Goal: Task Accomplishment & Management: Use online tool/utility

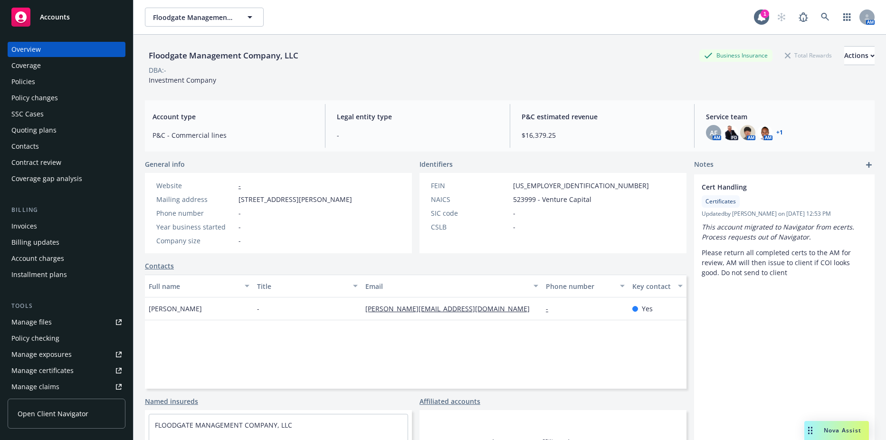
click at [36, 224] on div "Invoices" at bounding box center [24, 226] width 26 height 15
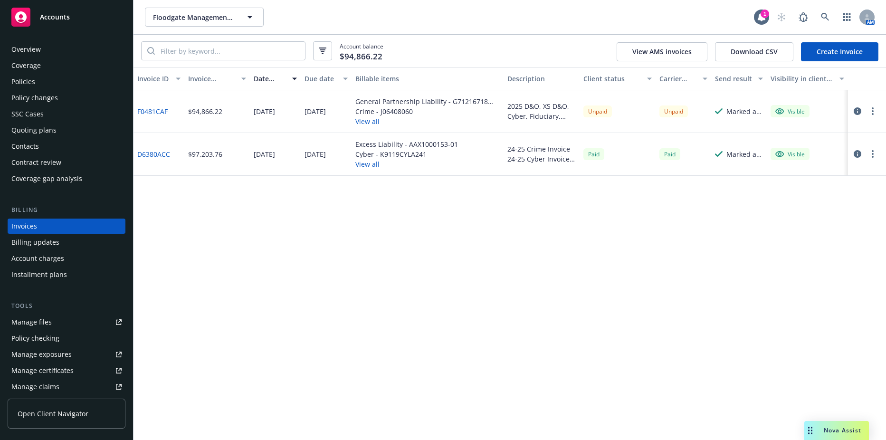
click at [875, 106] on button "button" at bounding box center [872, 111] width 11 height 11
click at [799, 241] on link "Copy logging email" at bounding box center [817, 244] width 121 height 19
click at [49, 81] on div "Policies" at bounding box center [66, 81] width 110 height 15
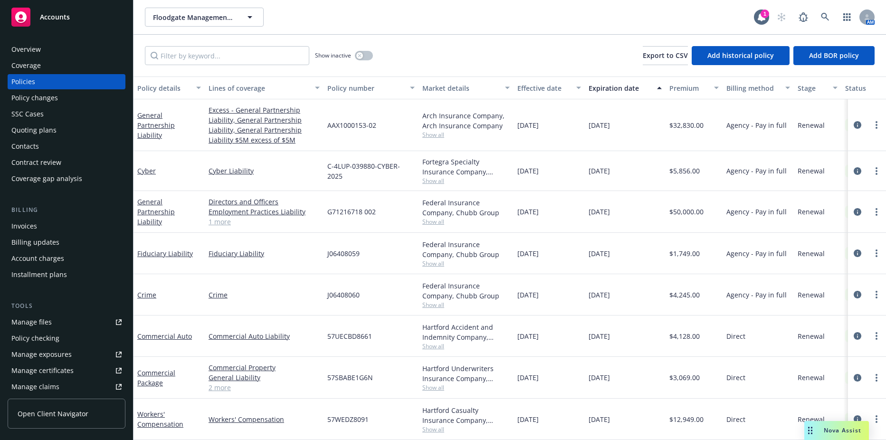
click at [13, 143] on div "Contacts" at bounding box center [25, 146] width 28 height 15
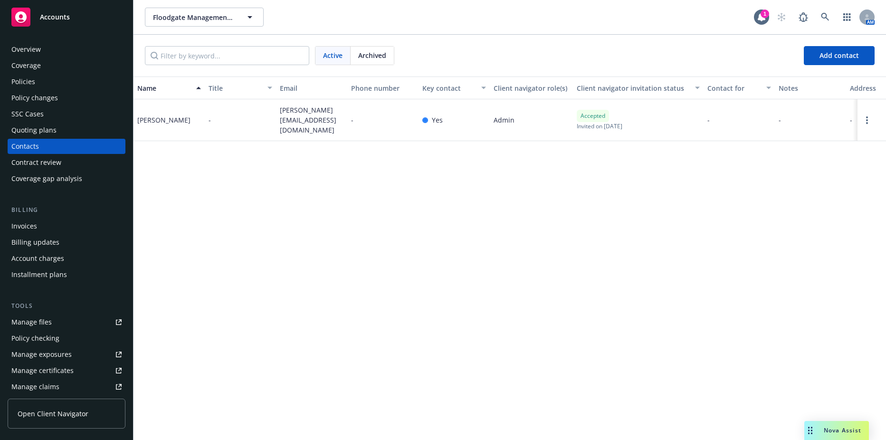
click at [297, 116] on span "lori@floodgate.com" at bounding box center [312, 120] width 64 height 30
copy span "lori@floodgate.com"
click at [188, 19] on span "Floodgate Management Company, LLC" at bounding box center [194, 17] width 82 height 10
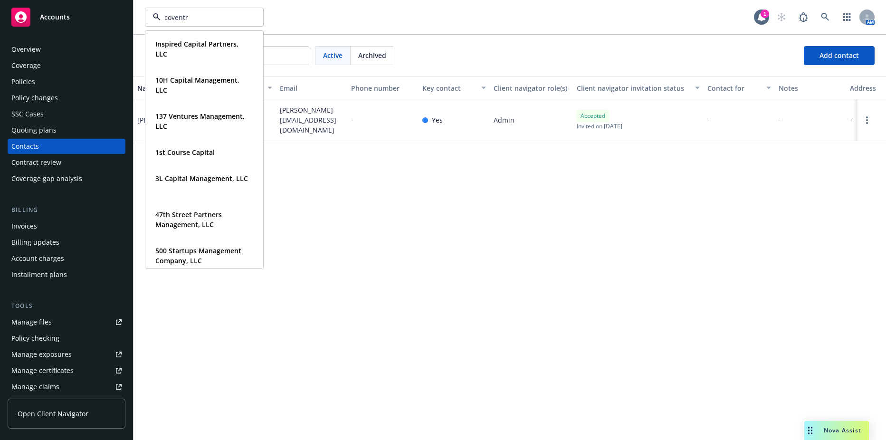
type input "coventry"
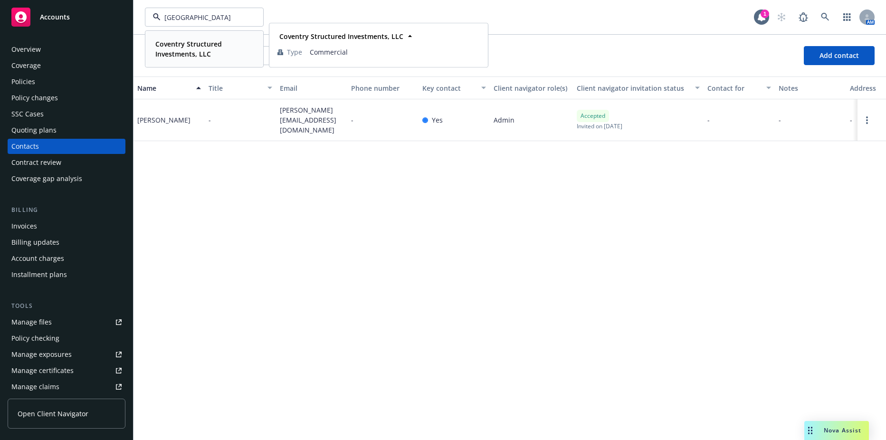
click at [172, 45] on strong "Coventry Structured Investments, LLC" at bounding box center [188, 48] width 67 height 19
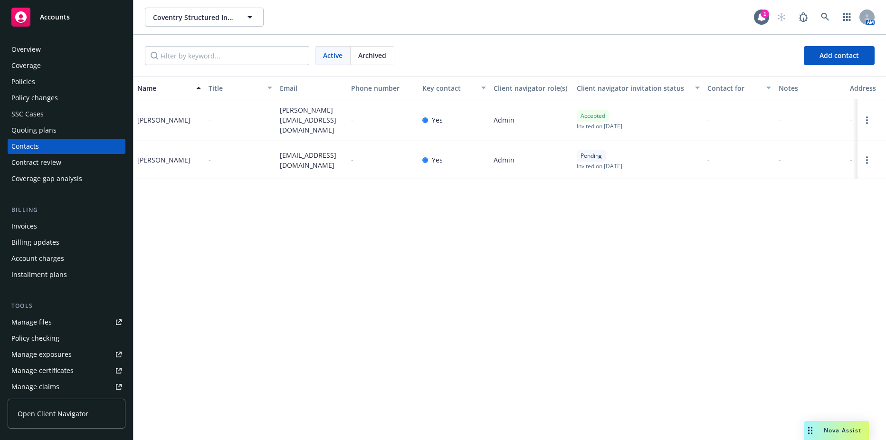
click at [46, 81] on div "Policies" at bounding box center [66, 81] width 110 height 15
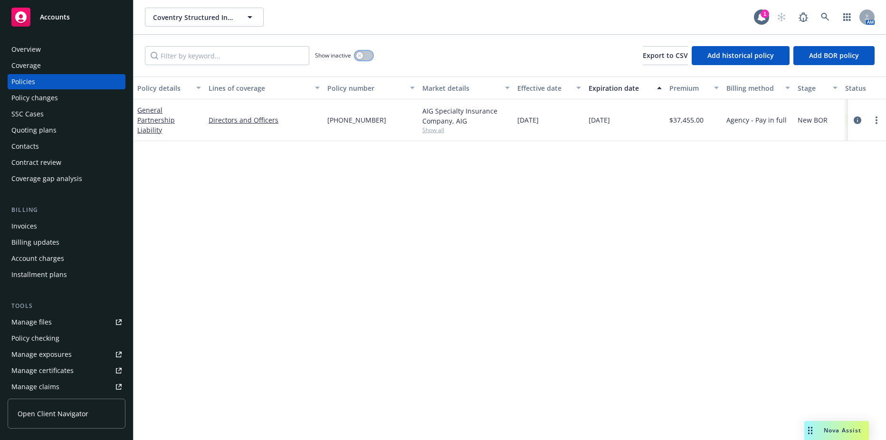
click at [362, 52] on button "button" at bounding box center [364, 56] width 18 height 10
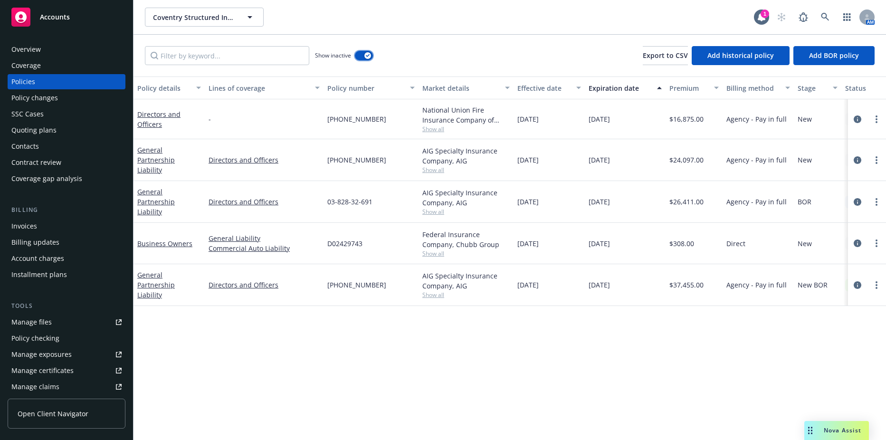
click at [367, 58] on div "button" at bounding box center [368, 55] width 7 height 7
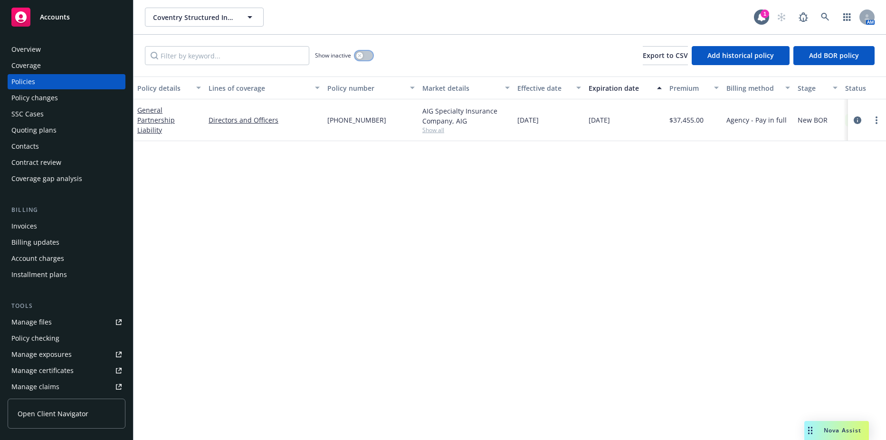
click at [360, 55] on icon "button" at bounding box center [359, 55] width 3 height 3
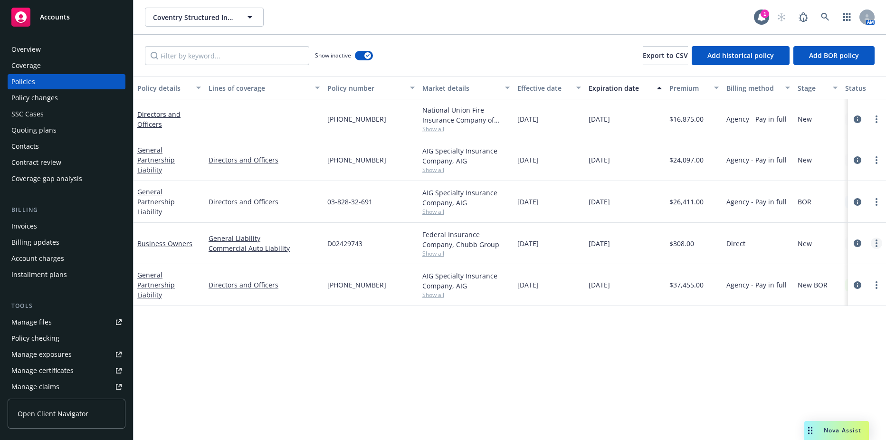
click at [876, 240] on icon "more" at bounding box center [877, 244] width 2 height 8
click at [820, 279] on link "Renew with incumbent" at bounding box center [826, 279] width 112 height 19
select select "12"
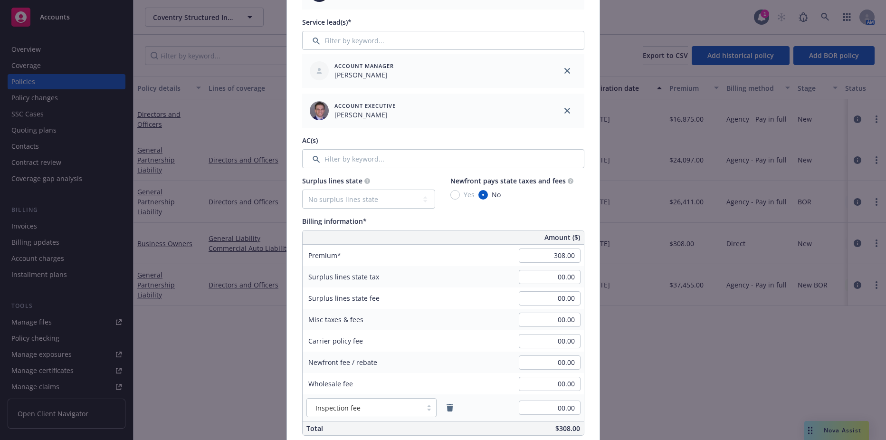
scroll to position [428, 0]
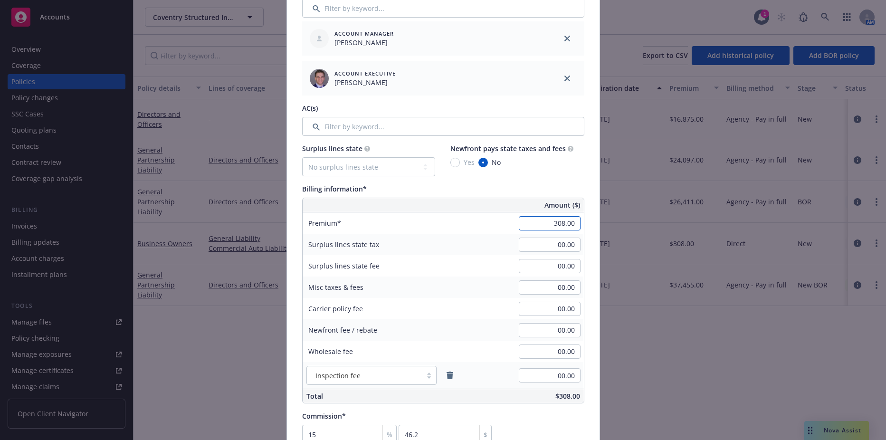
click at [520, 221] on input "308.00" at bounding box center [550, 223] width 62 height 14
type input "400.00"
type input "60"
click at [539, 236] on div "00.00" at bounding box center [550, 244] width 68 height 21
click at [536, 247] on input "00.00" at bounding box center [550, 245] width 62 height 14
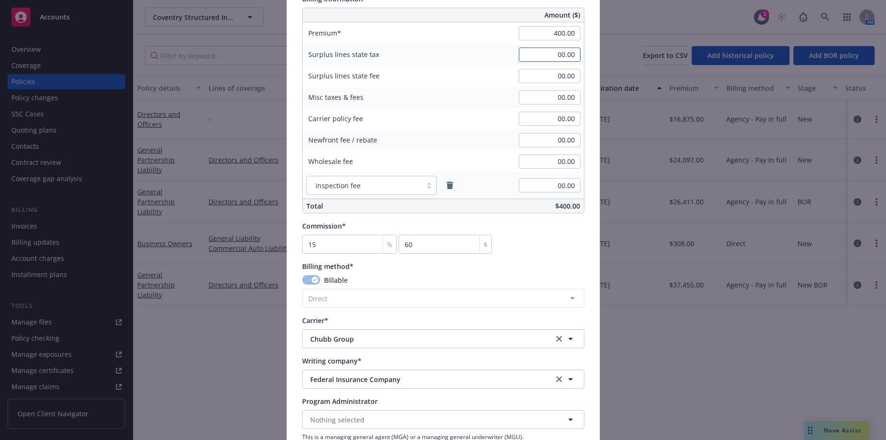
scroll to position [808, 0]
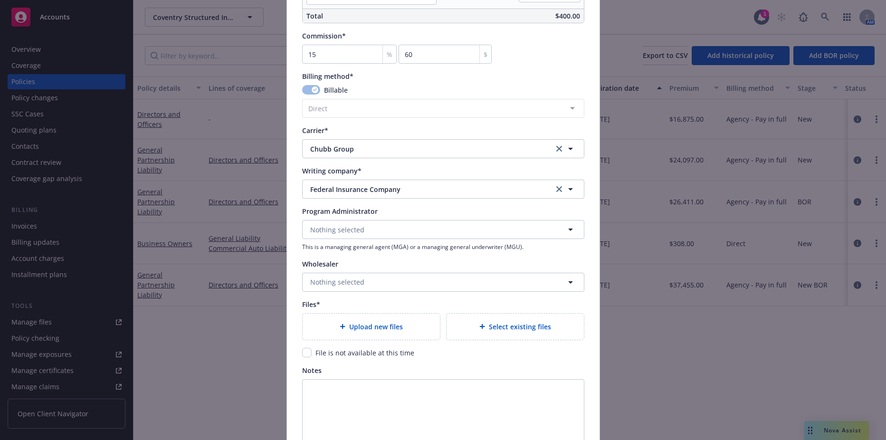
click at [378, 321] on div "Upload new files" at bounding box center [371, 326] width 122 height 11
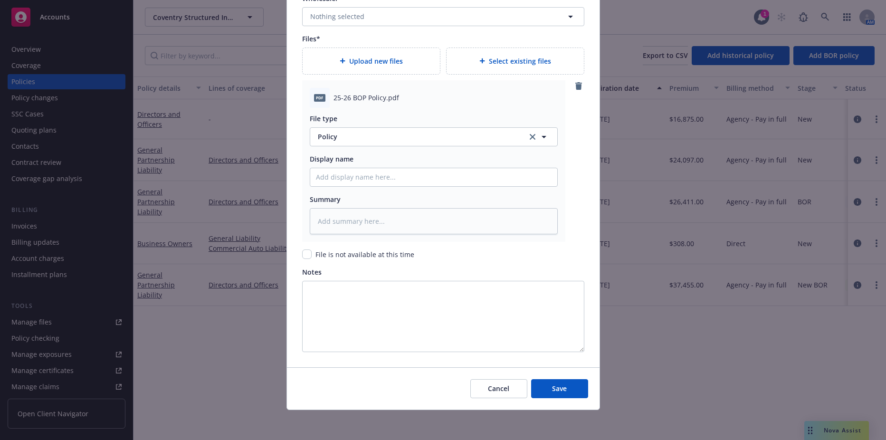
scroll to position [1074, 0]
click at [534, 388] on button "Save" at bounding box center [559, 388] width 57 height 19
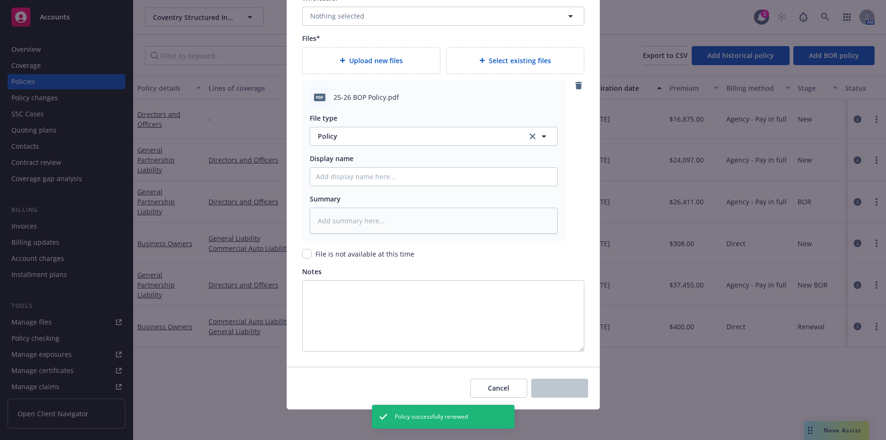
type textarea "x"
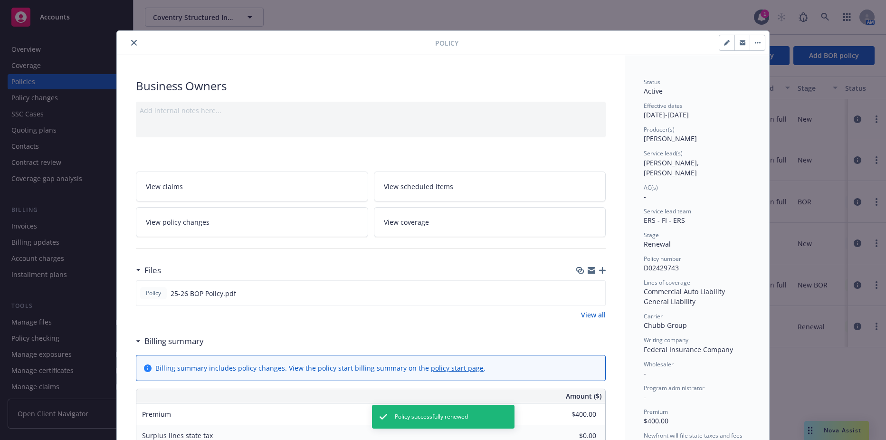
drag, startPoint x: 138, startPoint y: 39, endPoint x: 133, endPoint y: 39, distance: 5.3
click at [138, 39] on div at bounding box center [278, 42] width 315 height 11
click at [131, 40] on icon "close" at bounding box center [134, 43] width 6 height 6
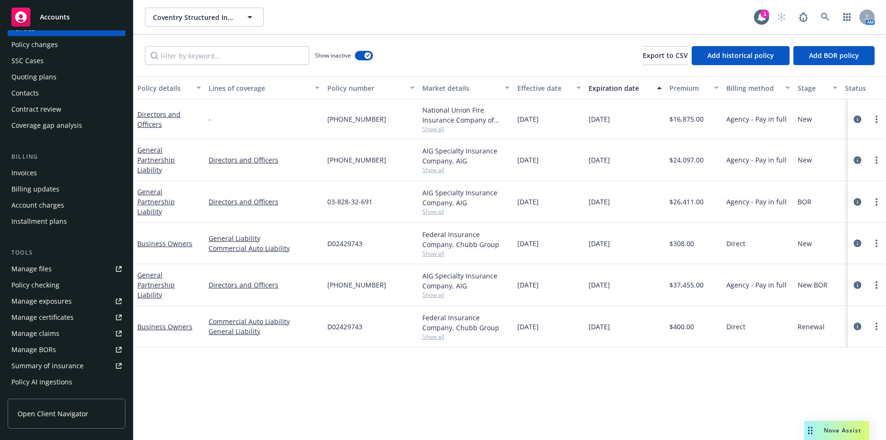
scroll to position [21, 0]
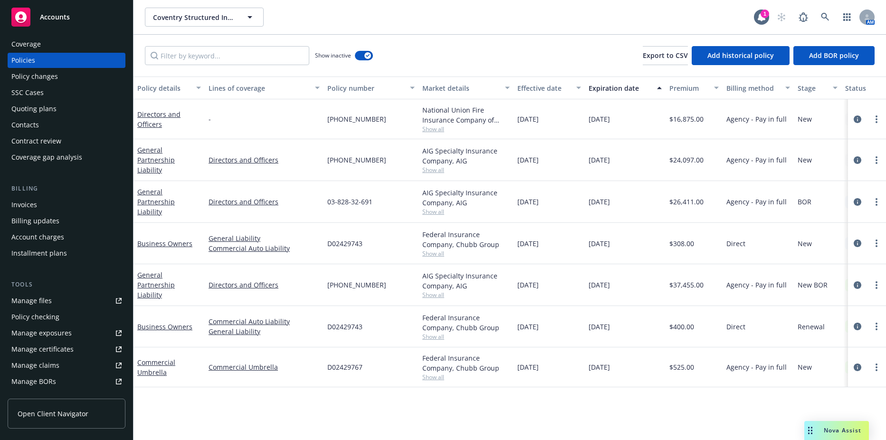
click at [41, 133] on div "Overview Coverage Policies Policy changes SSC Cases Quoting plans Contacts Cont…" at bounding box center [67, 92] width 118 height 144
click at [40, 126] on div "Contacts" at bounding box center [66, 124] width 110 height 15
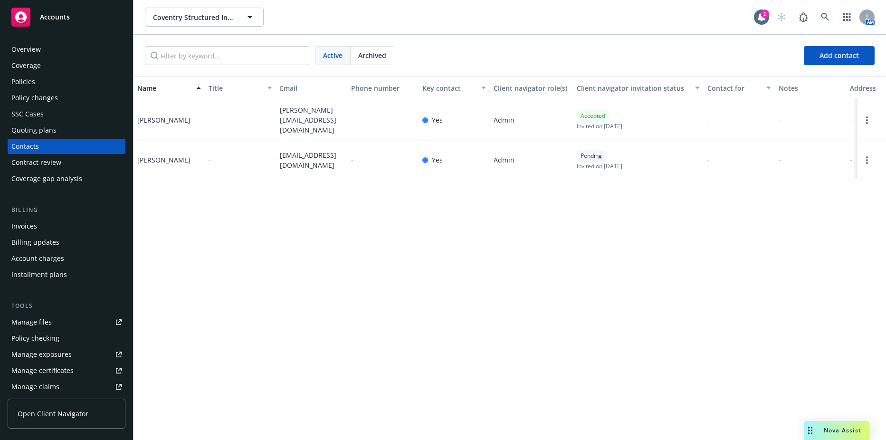
click at [31, 50] on div "Overview" at bounding box center [25, 49] width 29 height 15
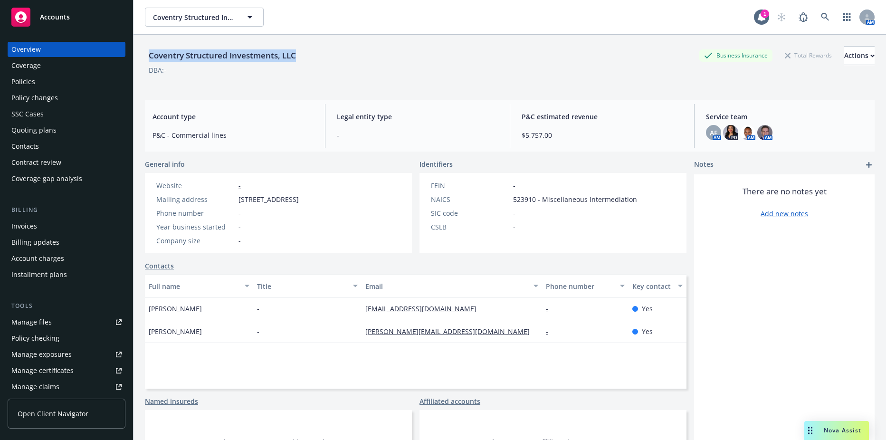
drag, startPoint x: 298, startPoint y: 52, endPoint x: 145, endPoint y: 51, distance: 153.5
click at [145, 51] on div "Coventry Structured Investments, LLC" at bounding box center [222, 55] width 155 height 12
drag, startPoint x: 145, startPoint y: 51, endPoint x: 177, endPoint y: 58, distance: 33.1
copy div "Coventry Structured Investments, LLC"
click at [189, 24] on button "Coventry Structured Investments, LLC" at bounding box center [204, 17] width 119 height 19
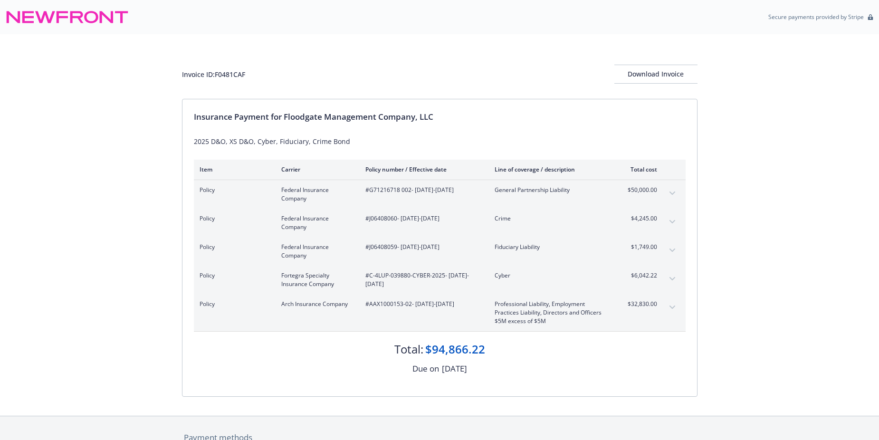
click at [666, 279] on button "expand content" at bounding box center [672, 278] width 15 height 15
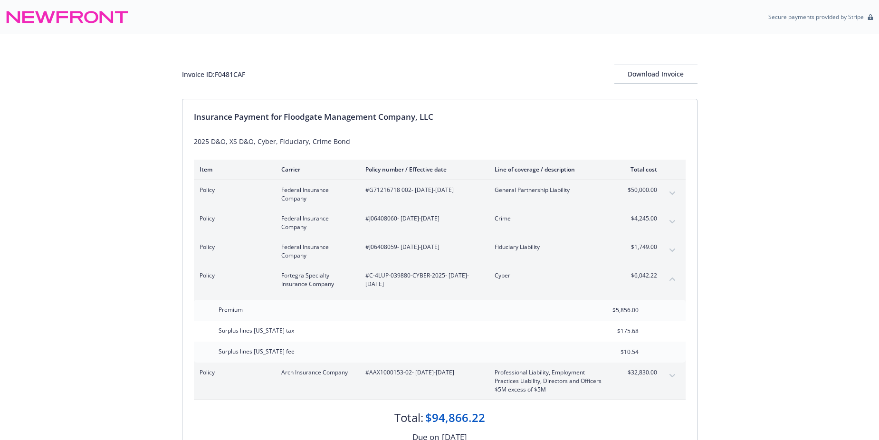
click at [666, 279] on button "collapse content" at bounding box center [672, 278] width 15 height 15
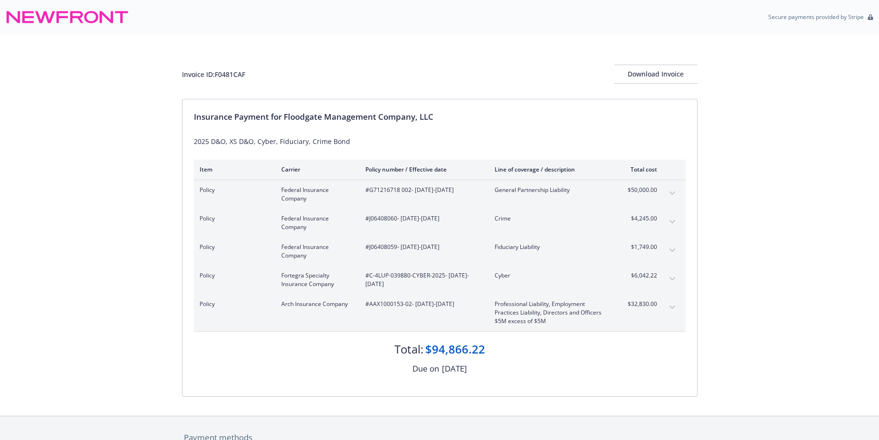
click at [675, 278] on icon "expand content" at bounding box center [672, 278] width 6 height 3
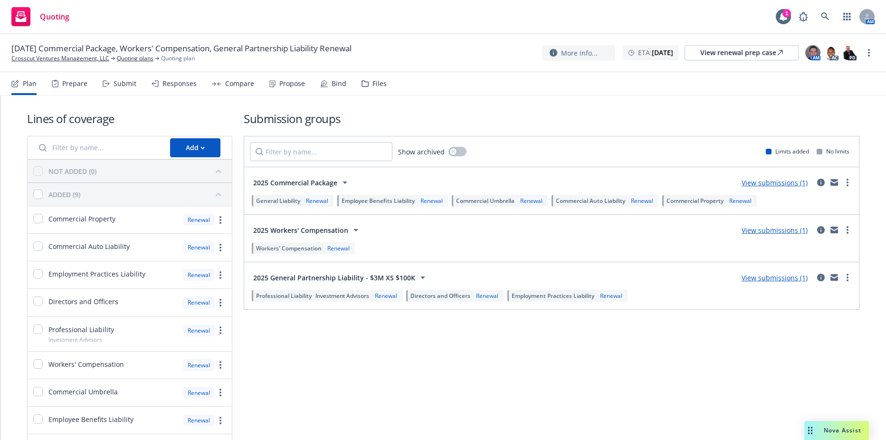
drag, startPoint x: 88, startPoint y: 81, endPoint x: 82, endPoint y: 81, distance: 5.7
click at [87, 81] on div "Plan Prepare Submit Responses Compare Propose Bind Files" at bounding box center [198, 83] width 375 height 23
click at [80, 84] on div "Prepare" at bounding box center [74, 84] width 25 height 8
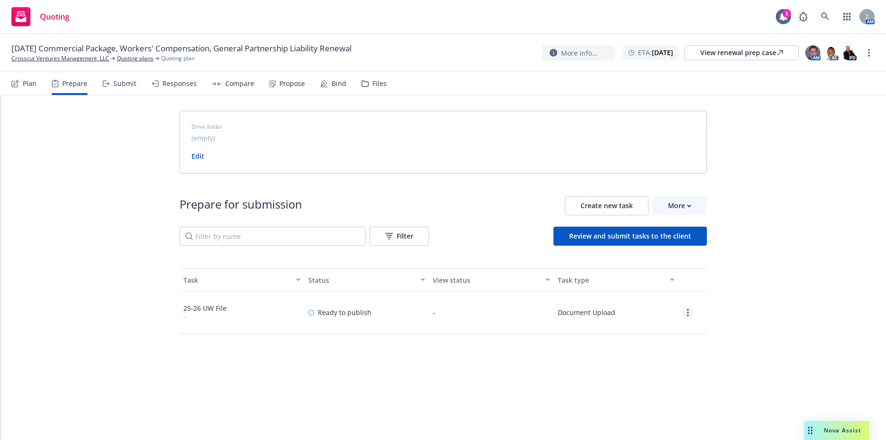
click at [686, 316] on link "more" at bounding box center [688, 312] width 11 height 11
click at [650, 333] on link "View" at bounding box center [654, 332] width 87 height 19
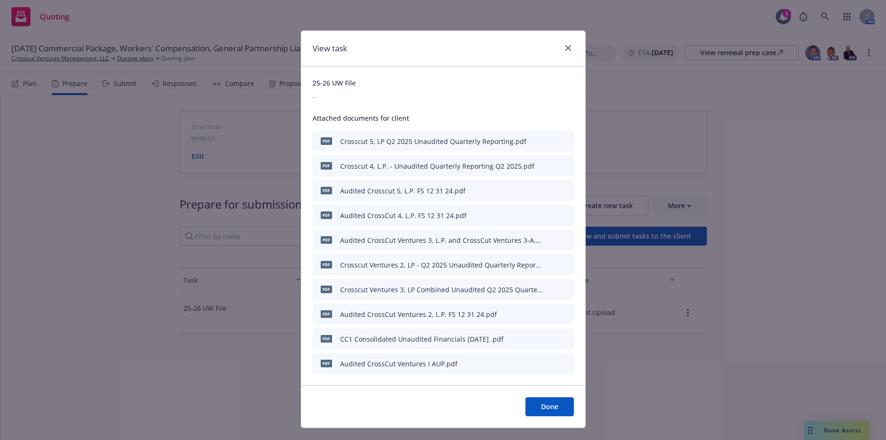
scroll to position [19, 0]
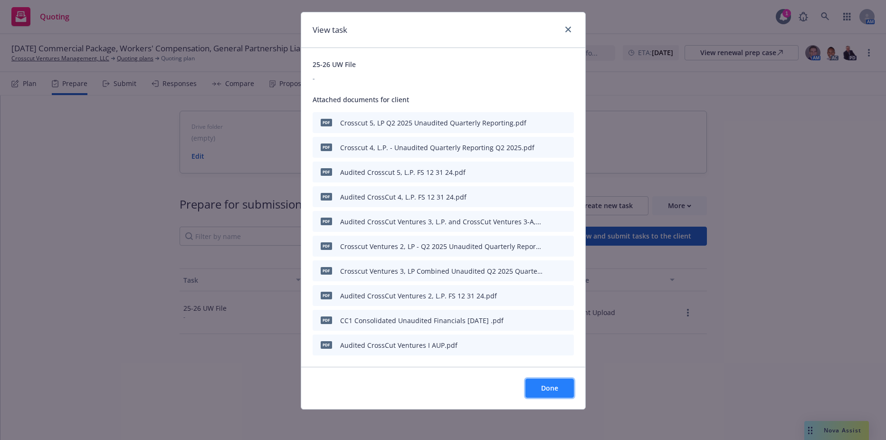
click at [538, 383] on button "Done" at bounding box center [550, 388] width 48 height 19
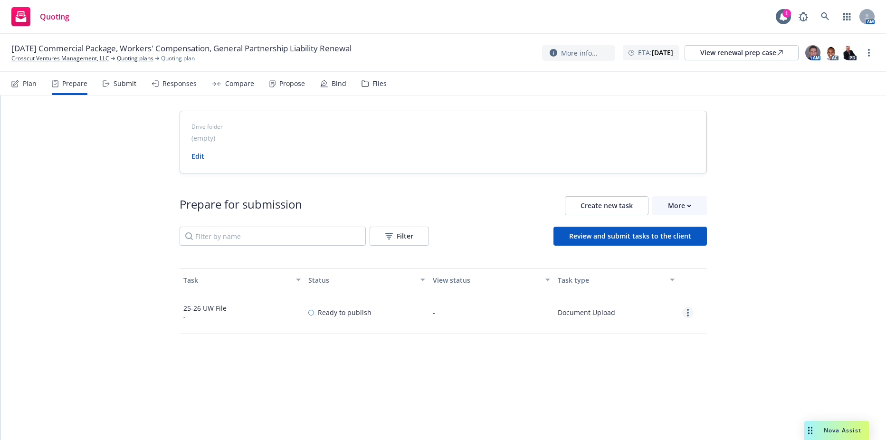
click at [683, 312] on link "more" at bounding box center [688, 312] width 11 height 11
click at [635, 348] on link "Edit" at bounding box center [654, 351] width 87 height 19
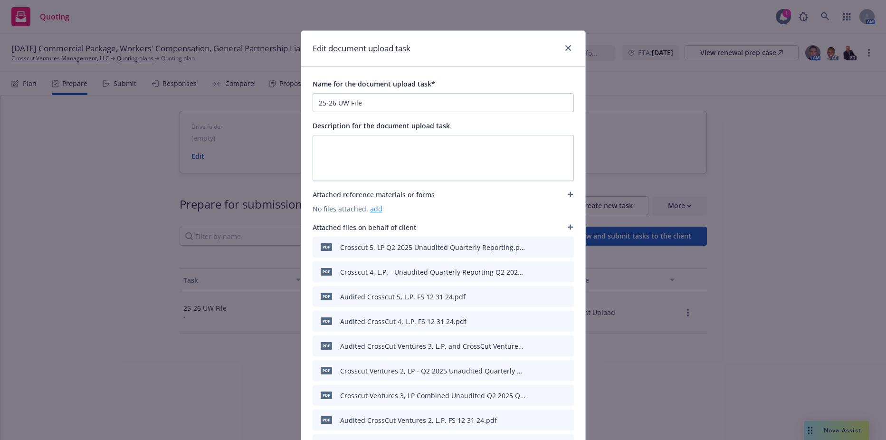
click at [372, 209] on link "add" at bounding box center [376, 208] width 12 height 9
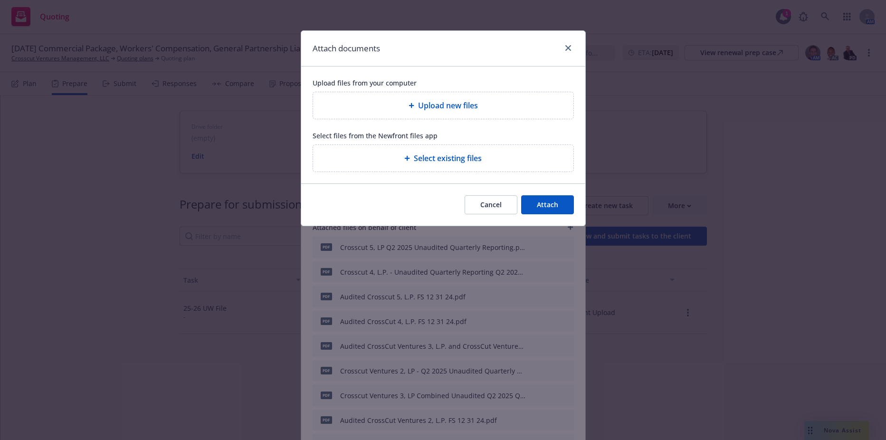
click at [408, 110] on div "Upload new files" at bounding box center [443, 105] width 245 height 11
click at [404, 108] on div "Upload new files" at bounding box center [443, 105] width 245 height 11
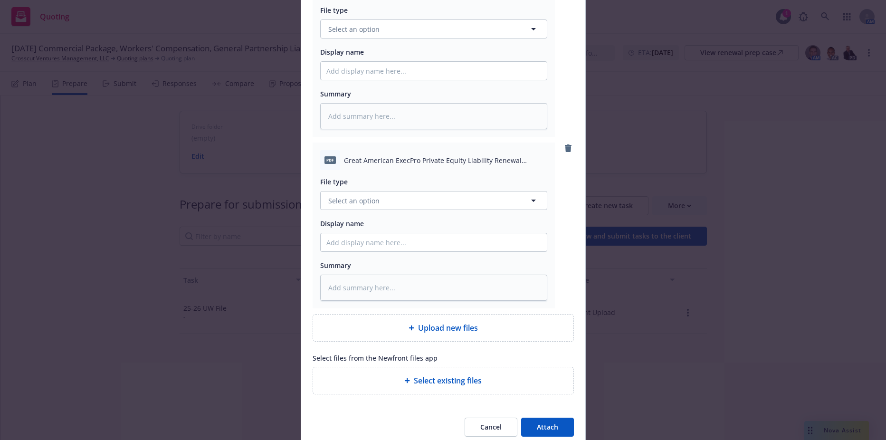
scroll to position [331, 0]
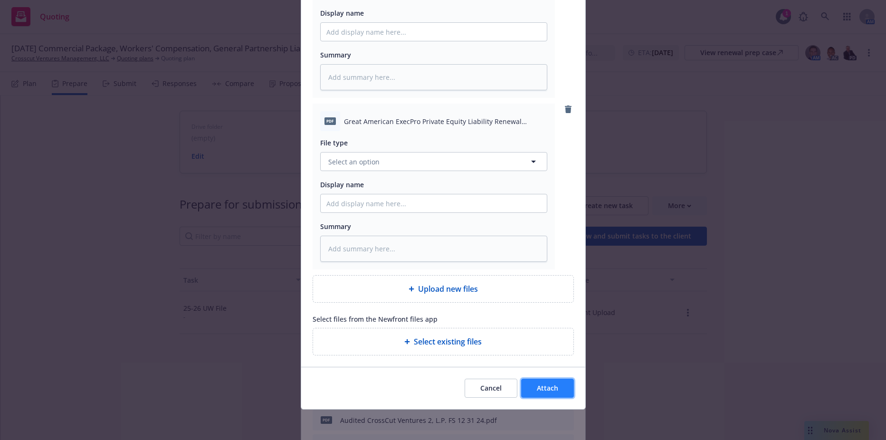
click at [548, 389] on span "Attach" at bounding box center [547, 388] width 21 height 9
type textarea "x"
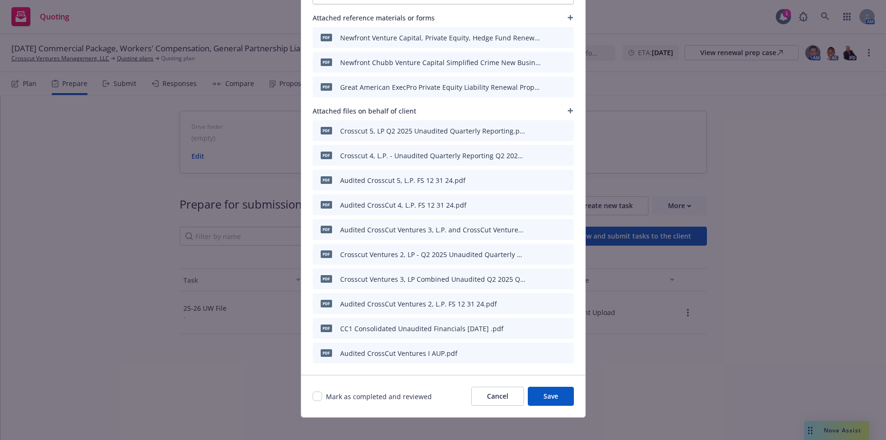
scroll to position [185, 0]
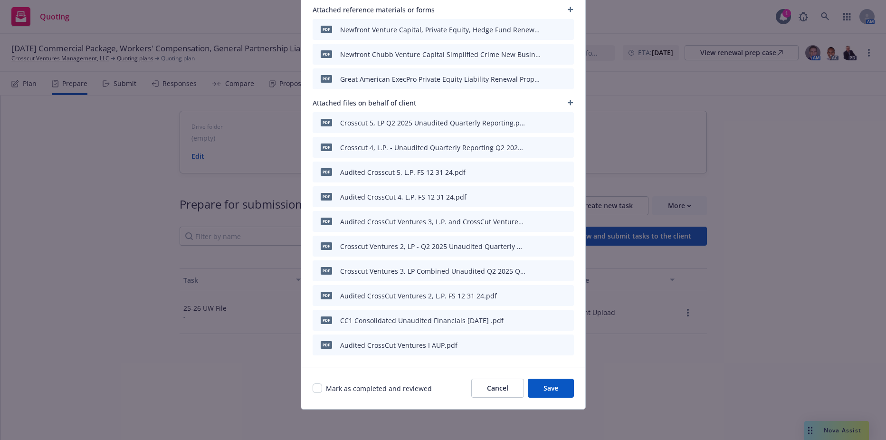
click at [539, 387] on button "Save" at bounding box center [551, 388] width 46 height 19
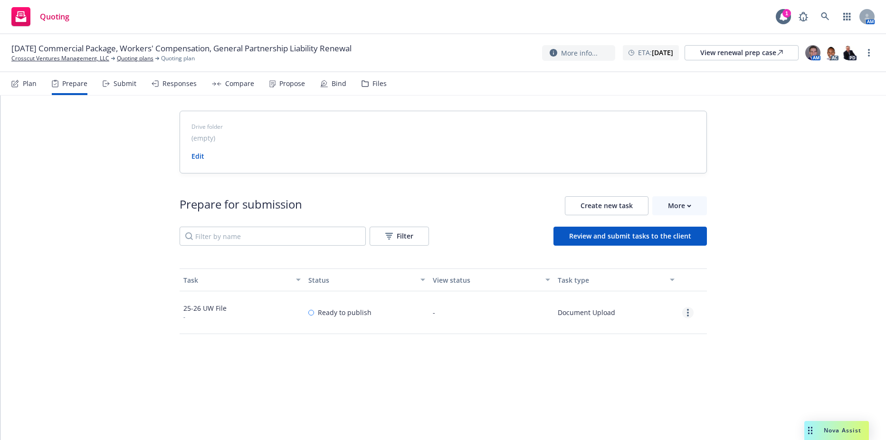
click at [686, 314] on link "more" at bounding box center [688, 312] width 11 height 11
click at [645, 327] on link "View" at bounding box center [654, 332] width 87 height 19
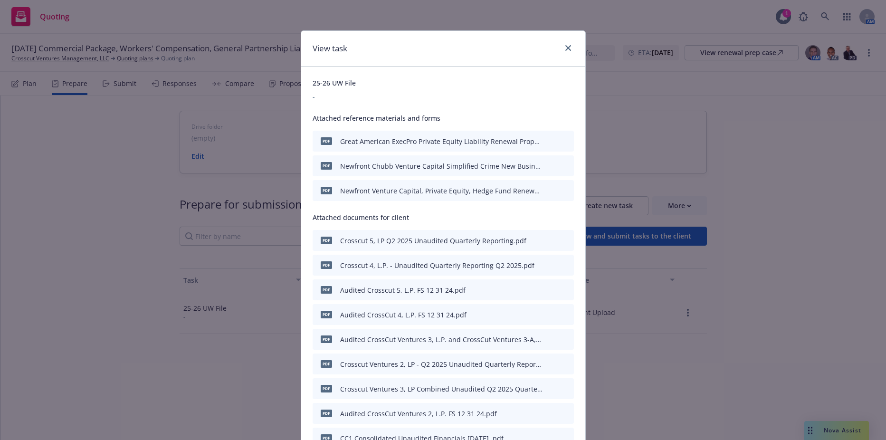
click at [226, 167] on div "View task 25-26 UW File - Attached reference materials and forms pdf Great Amer…" at bounding box center [443, 220] width 886 height 440
click at [566, 45] on icon "close" at bounding box center [569, 48] width 6 height 6
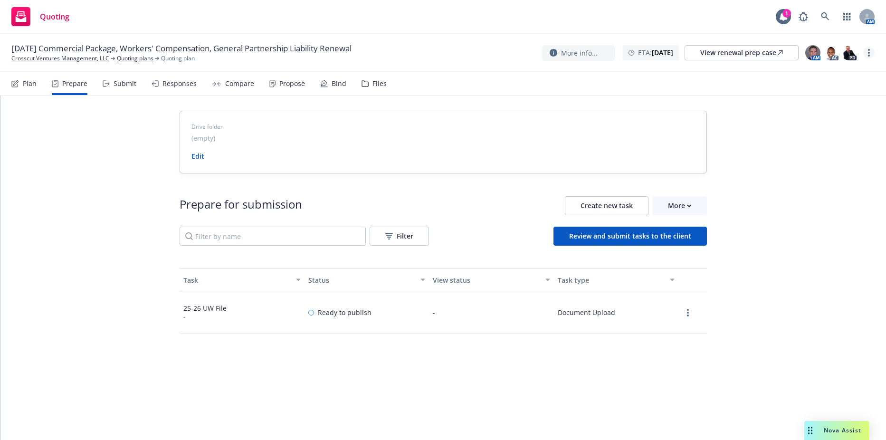
click at [869, 53] on circle "more" at bounding box center [869, 53] width 2 height 2
click at [813, 95] on link "Rename quoting plan" at bounding box center [822, 91] width 106 height 19
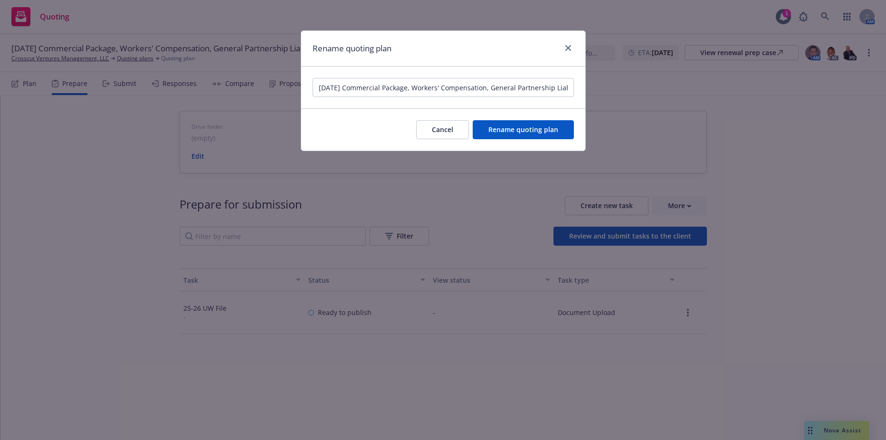
scroll to position [0, 42]
click at [330, 88] on input "12/11/25 Commercial Package, Workers' Compensation, General Partnership Liabili…" at bounding box center [443, 87] width 261 height 19
click at [348, 88] on input "12/11/25 Commercial Package, Workers' Compensation, General Partnership Liabili…" at bounding box center [443, 87] width 261 height 19
type input "12/11/25 - (PKG, WC, GPL)"
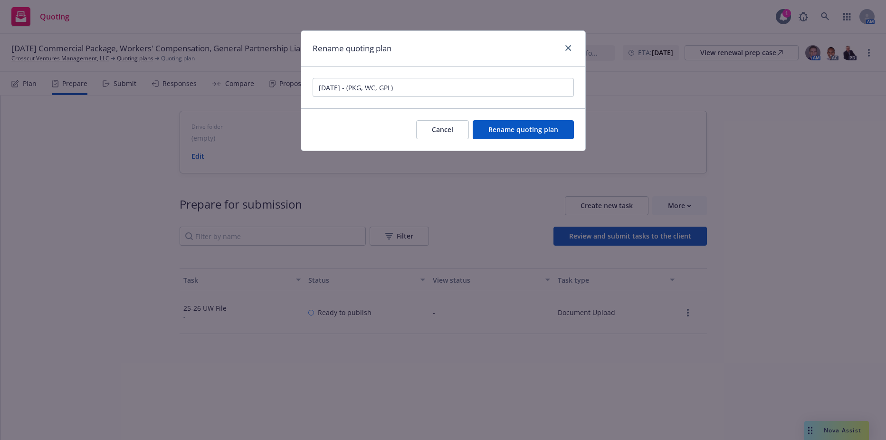
click button "Rename quoting plan" at bounding box center [523, 129] width 101 height 19
